Goal: Complete application form

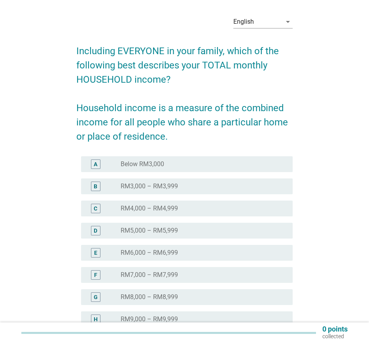
scroll to position [65, 0]
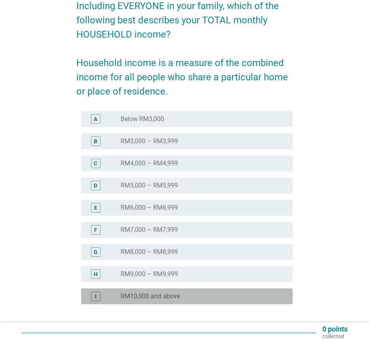
click at [178, 295] on label "RM10,000 and above" at bounding box center [150, 296] width 59 height 8
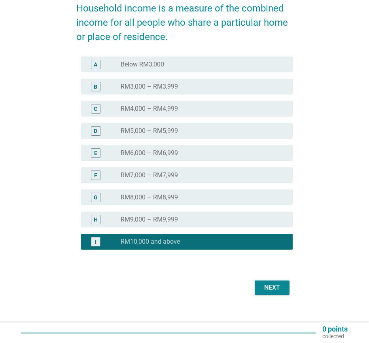
scroll to position [124, 0]
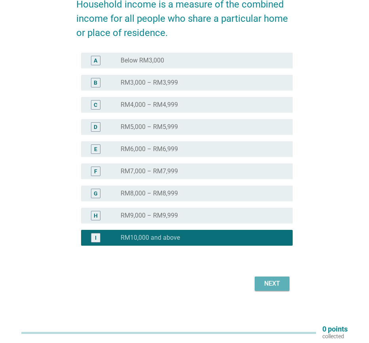
drag, startPoint x: 271, startPoint y: 283, endPoint x: 266, endPoint y: 281, distance: 5.2
click at [271, 283] on div "Next" at bounding box center [272, 283] width 22 height 9
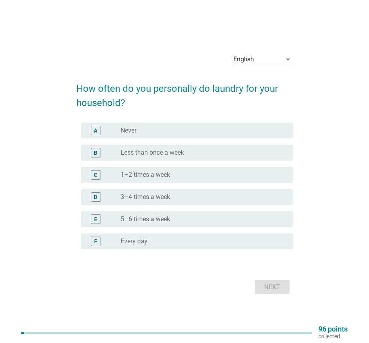
click at [143, 196] on label "3–4 times a week" at bounding box center [145, 197] width 49 height 8
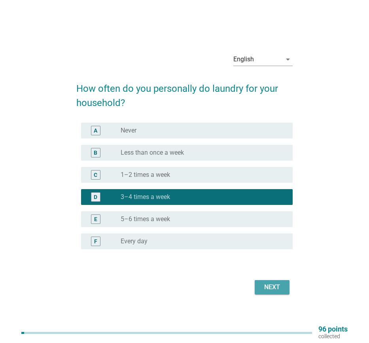
click at [279, 286] on div "Next" at bounding box center [272, 286] width 22 height 9
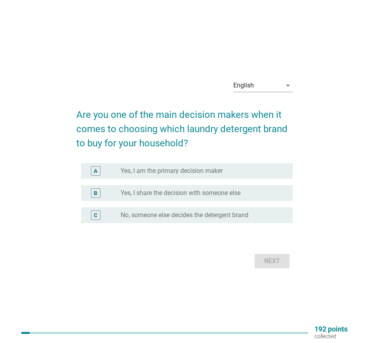
click at [187, 170] on label "Yes, I am the primary decision maker" at bounding box center [172, 171] width 102 height 8
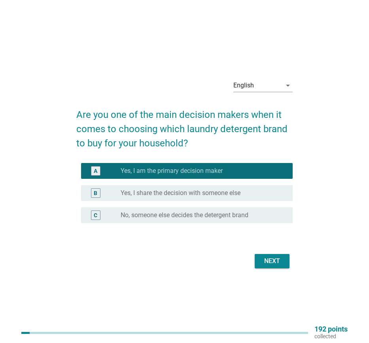
click at [276, 264] on div "Next" at bounding box center [272, 260] width 22 height 9
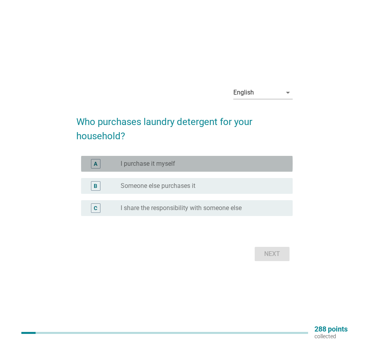
click at [188, 168] on div "radio_button_unchecked I purchase it myself" at bounding box center [204, 163] width 166 height 9
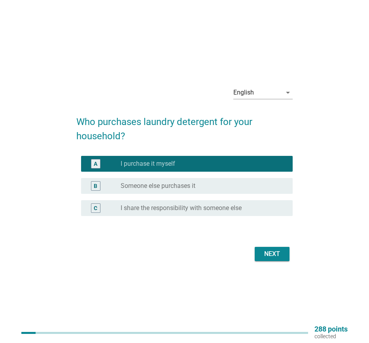
click at [272, 254] on div "Next" at bounding box center [272, 253] width 22 height 9
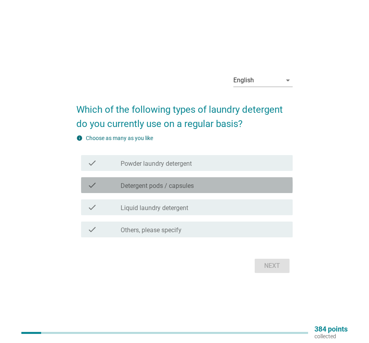
drag, startPoint x: 178, startPoint y: 185, endPoint x: 188, endPoint y: 191, distance: 11.6
click at [178, 185] on label "Detergent pods / capsules" at bounding box center [157, 186] width 73 height 8
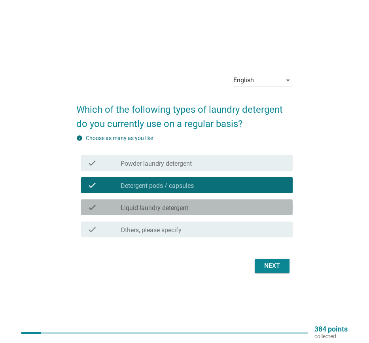
click at [215, 212] on div "check check_box_outline_blank Liquid laundry detergent" at bounding box center [186, 207] width 211 height 16
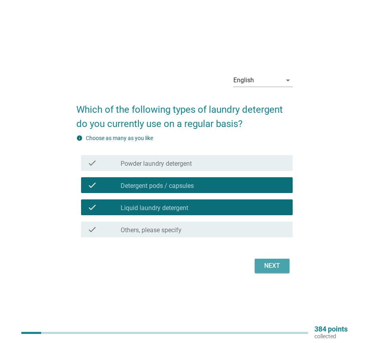
click at [275, 267] on div "Next" at bounding box center [272, 265] width 22 height 9
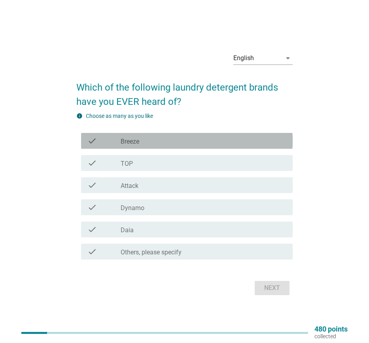
click at [165, 147] on div "check check_box_outline_blank Breeze" at bounding box center [186, 141] width 211 height 16
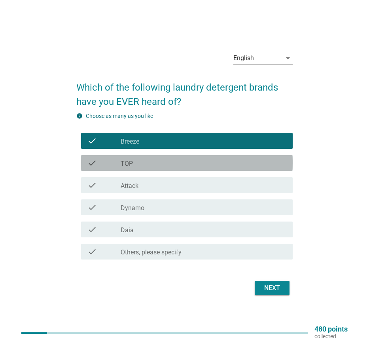
drag, startPoint x: 162, startPoint y: 162, endPoint x: 164, endPoint y: 170, distance: 8.0
click at [162, 163] on div "check_box_outline_blank TOP" at bounding box center [204, 162] width 166 height 9
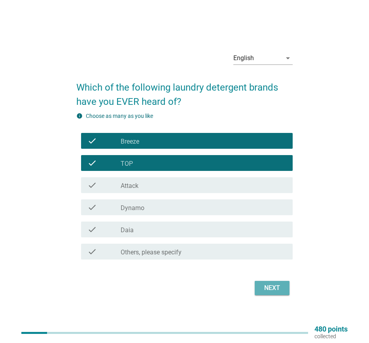
click at [272, 289] on div "Next" at bounding box center [272, 287] width 22 height 9
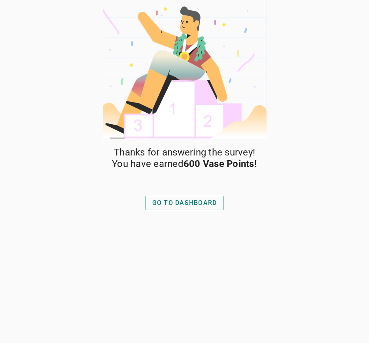
click at [185, 206] on div "GO TO DASHBOARD" at bounding box center [184, 202] width 65 height 9
